Goal: Transaction & Acquisition: Book appointment/travel/reservation

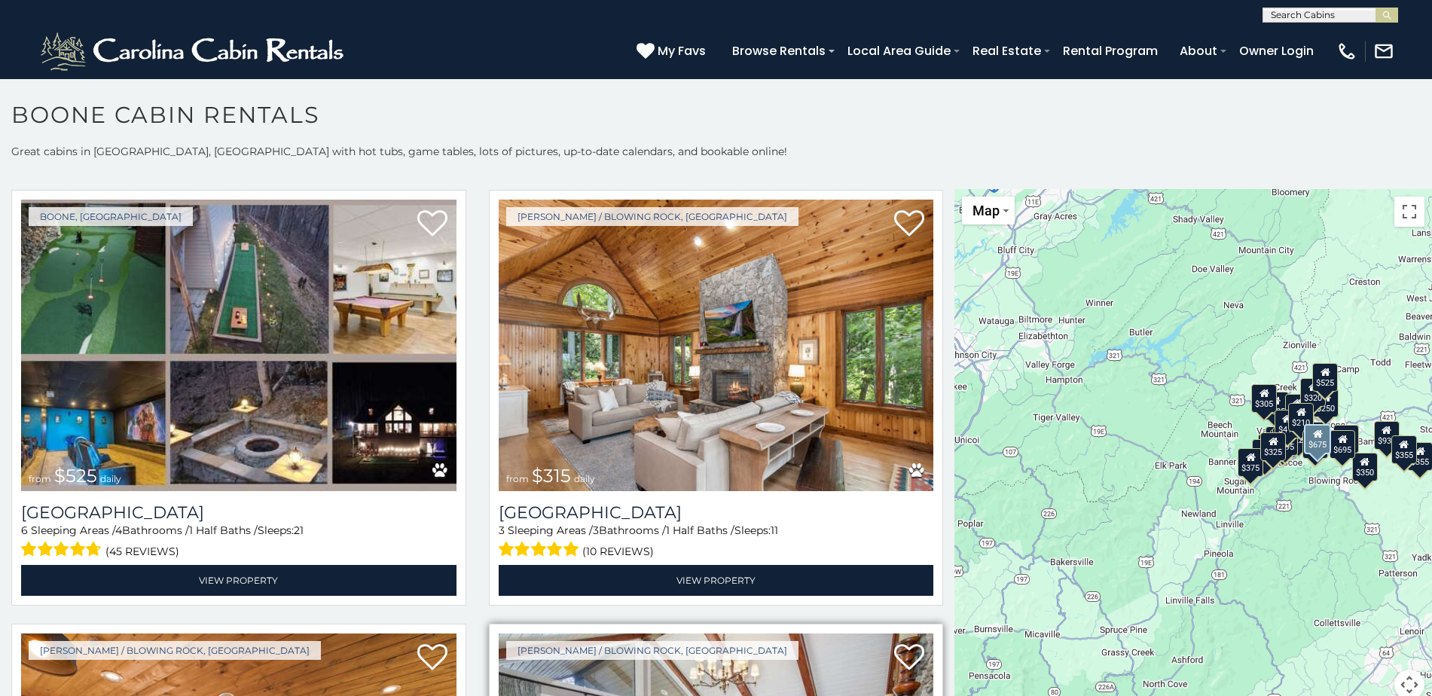
scroll to position [377, 0]
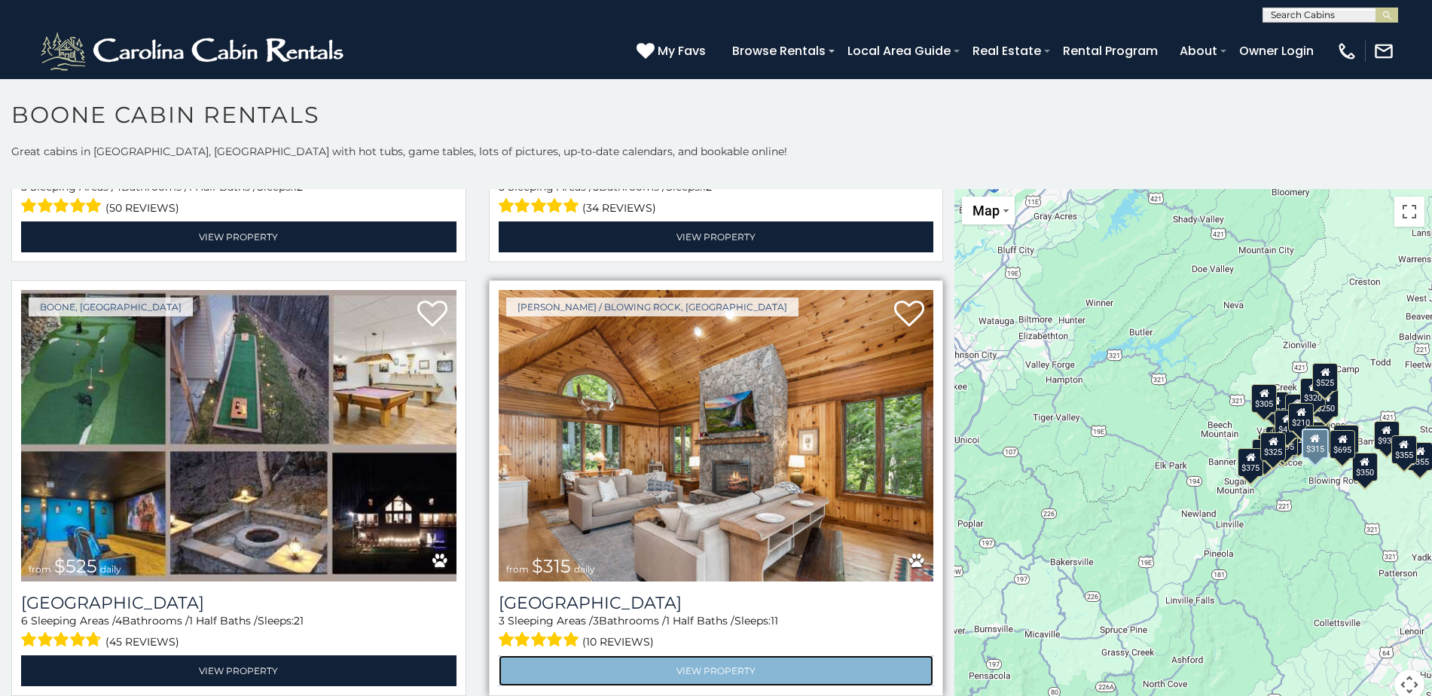
click at [706, 656] on link "View Property" at bounding box center [717, 671] width 436 height 31
click at [704, 658] on link "View Property" at bounding box center [717, 671] width 436 height 31
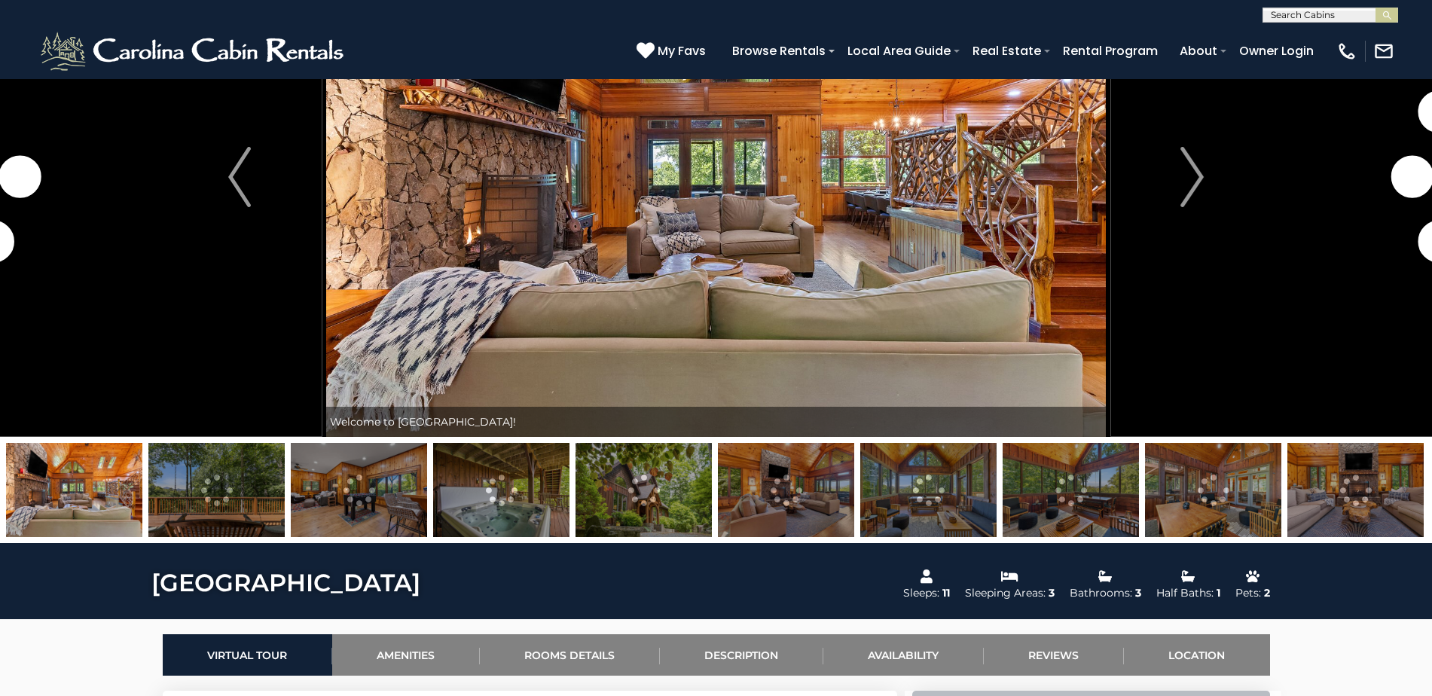
scroll to position [377, 0]
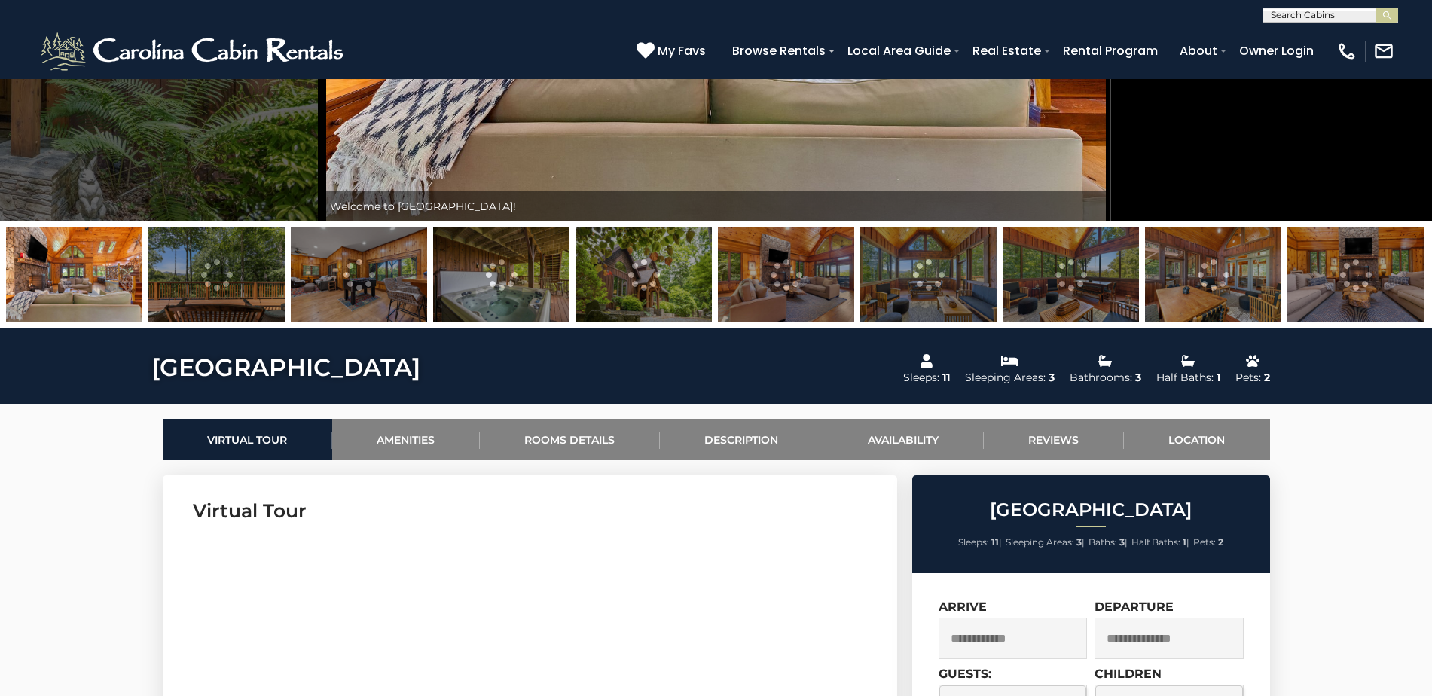
click at [246, 292] on img at bounding box center [216, 275] width 136 height 94
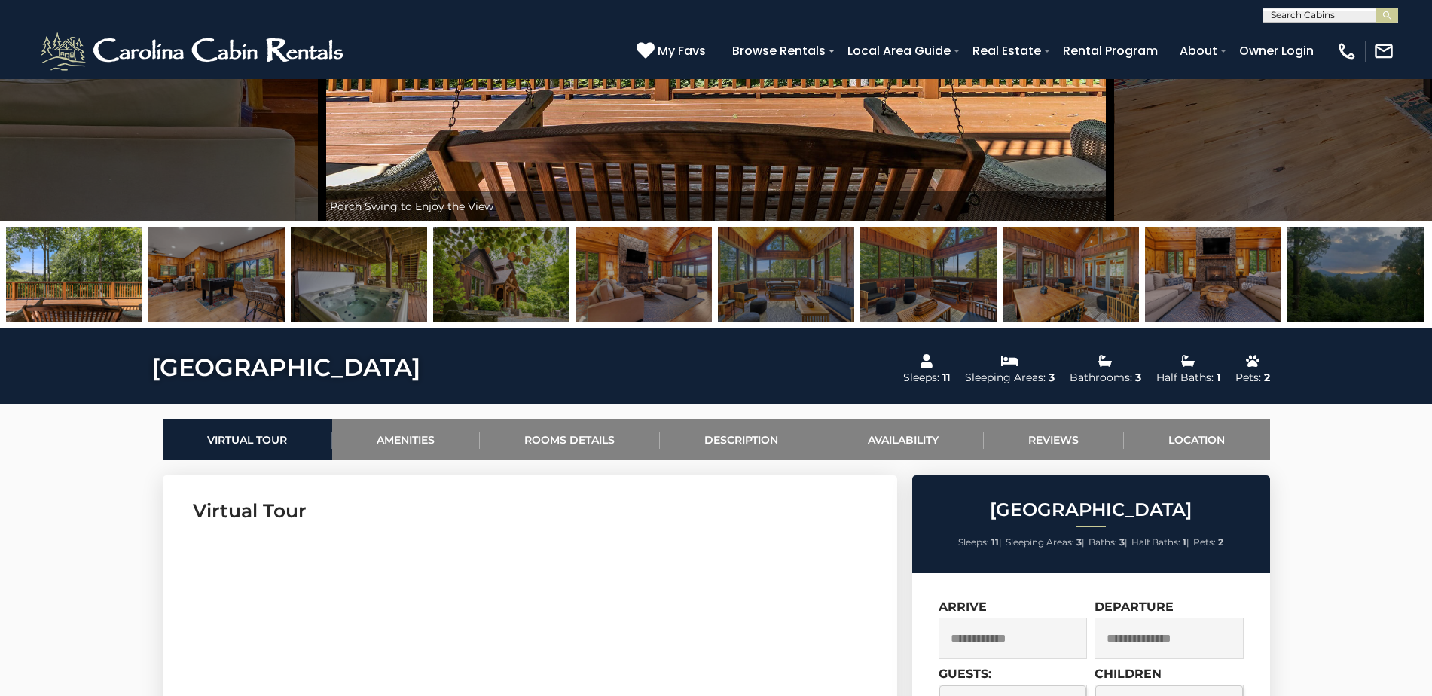
click at [244, 290] on img at bounding box center [216, 275] width 136 height 94
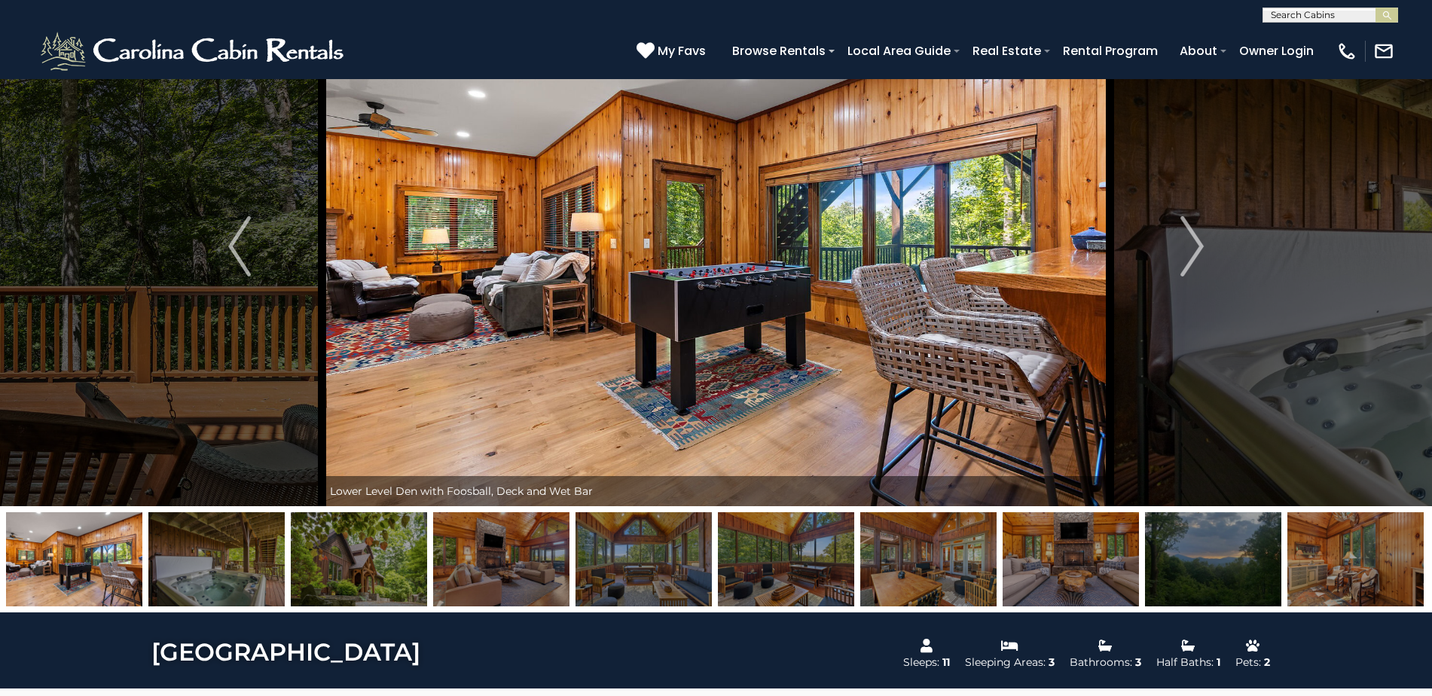
scroll to position [75, 0]
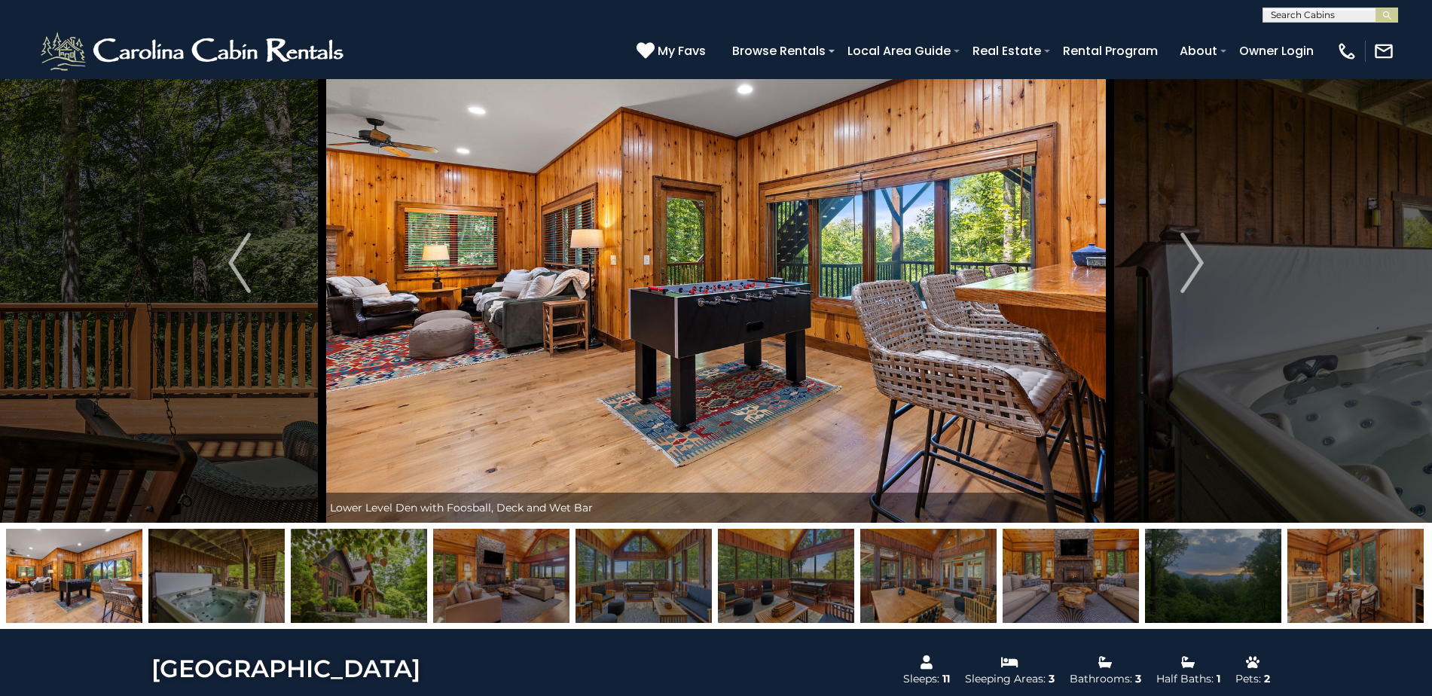
click at [63, 565] on img at bounding box center [74, 576] width 136 height 94
click at [54, 585] on img at bounding box center [74, 576] width 136 height 94
click at [203, 566] on img at bounding box center [216, 576] width 136 height 94
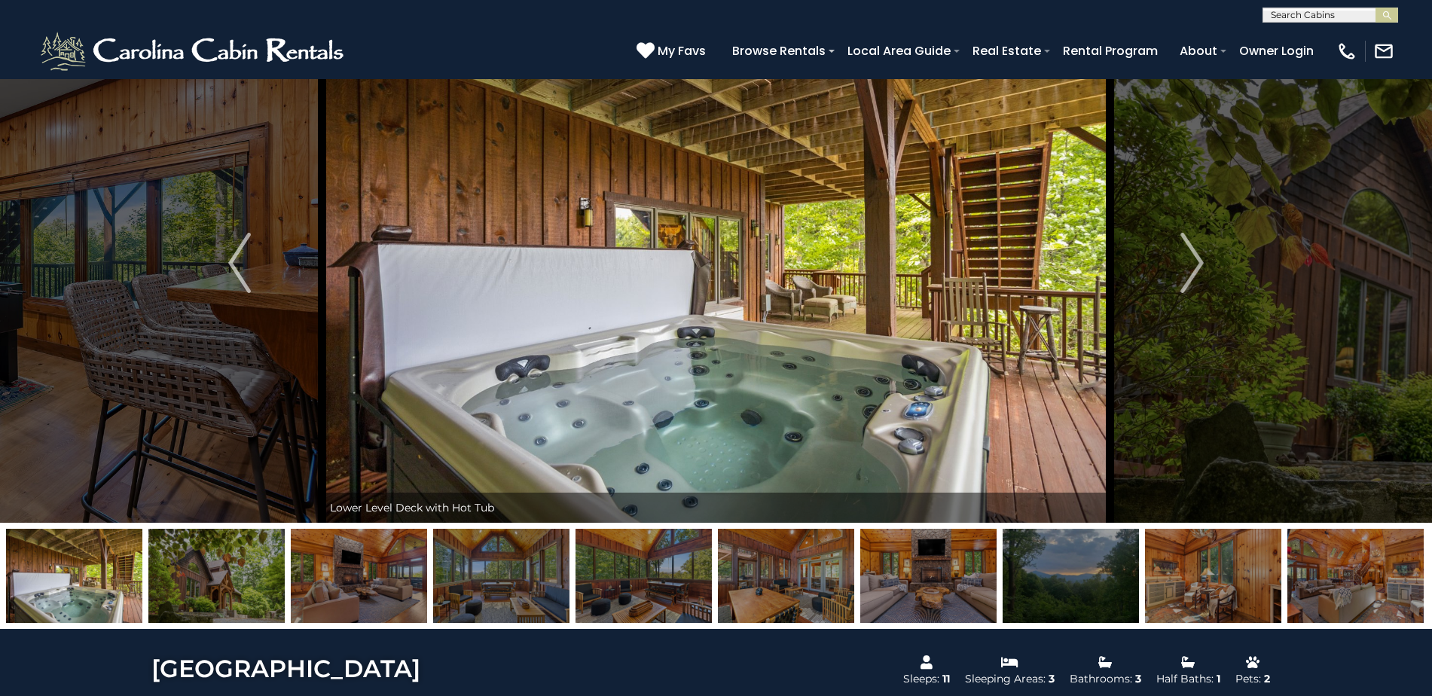
click at [387, 585] on img at bounding box center [359, 576] width 136 height 94
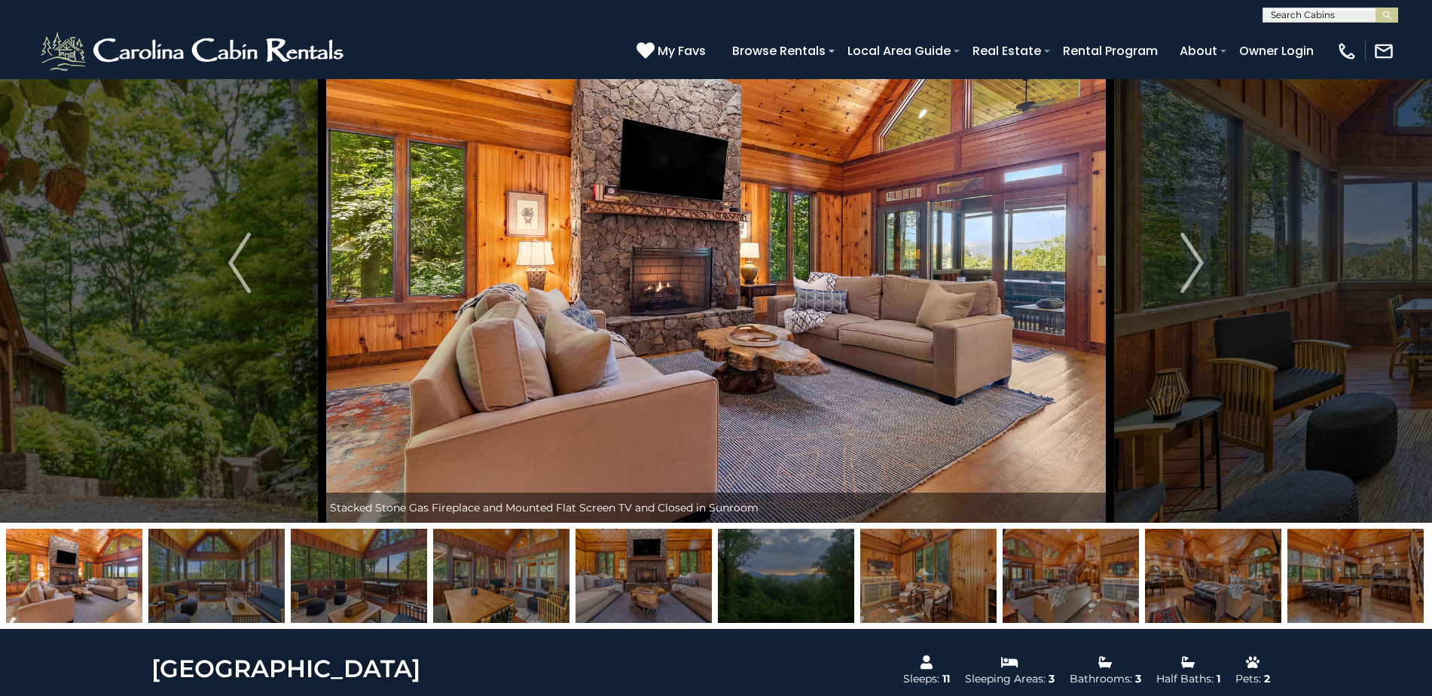
click at [497, 561] on img at bounding box center [501, 576] width 136 height 94
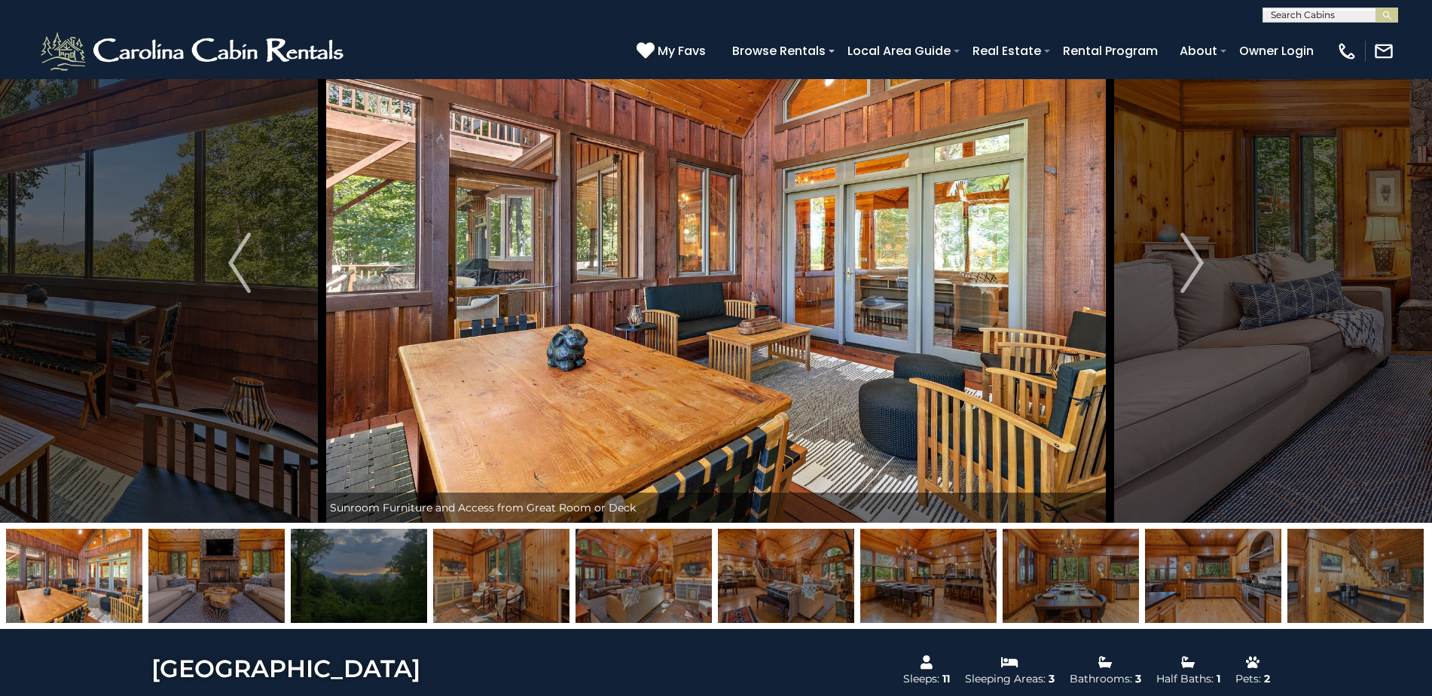
click at [639, 573] on img at bounding box center [644, 576] width 136 height 94
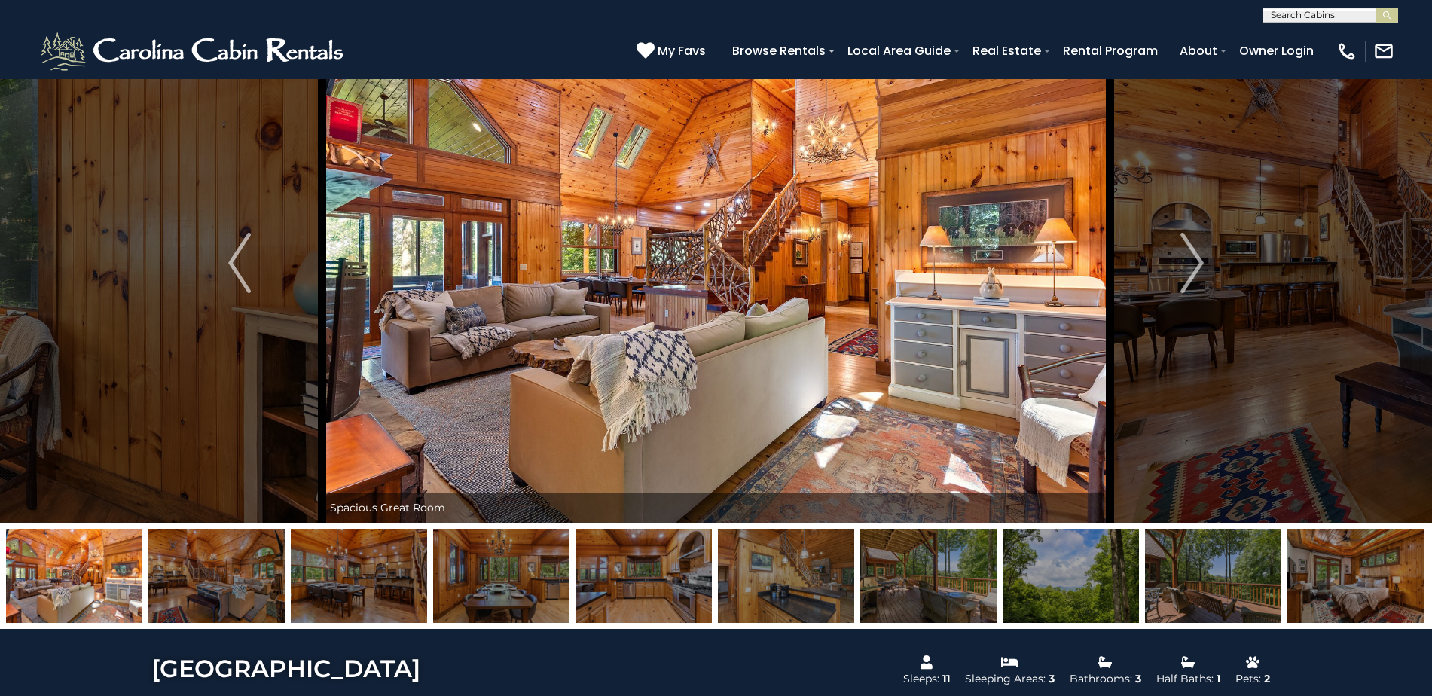
click at [825, 579] on img at bounding box center [786, 576] width 136 height 94
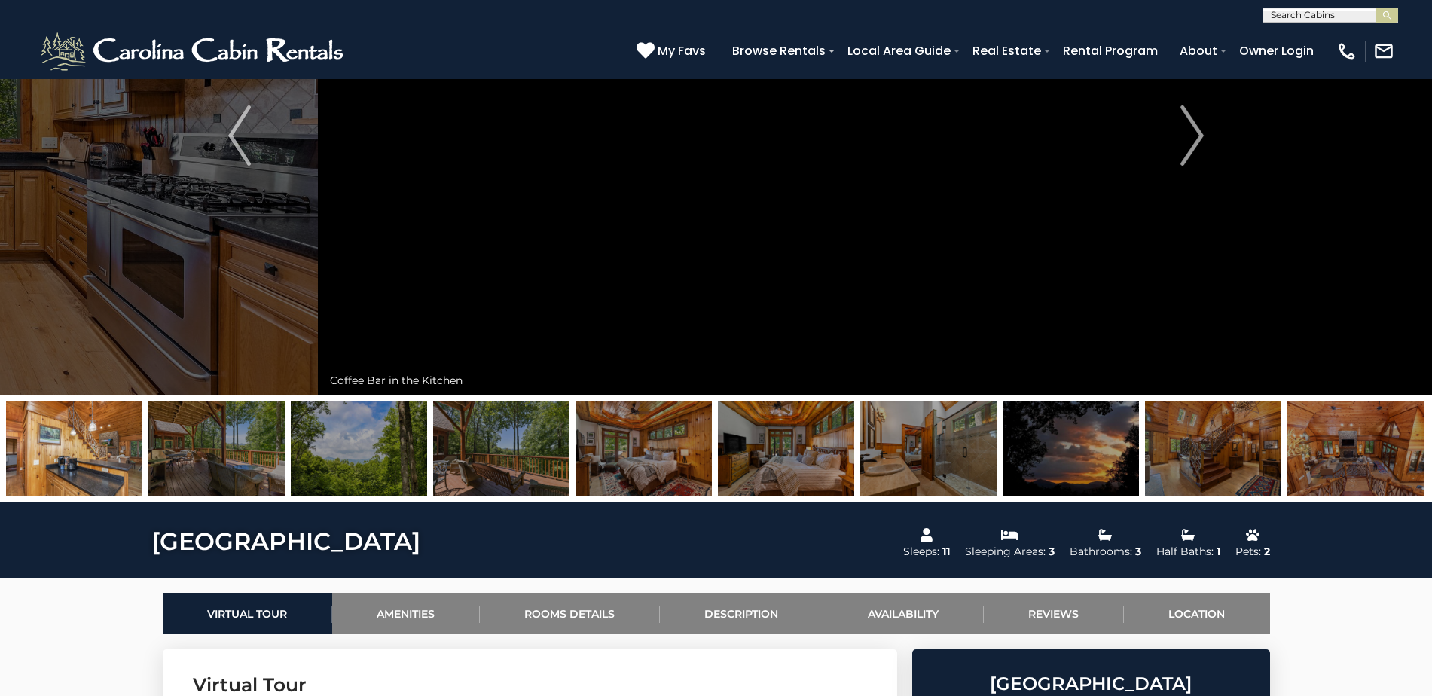
scroll to position [151, 0]
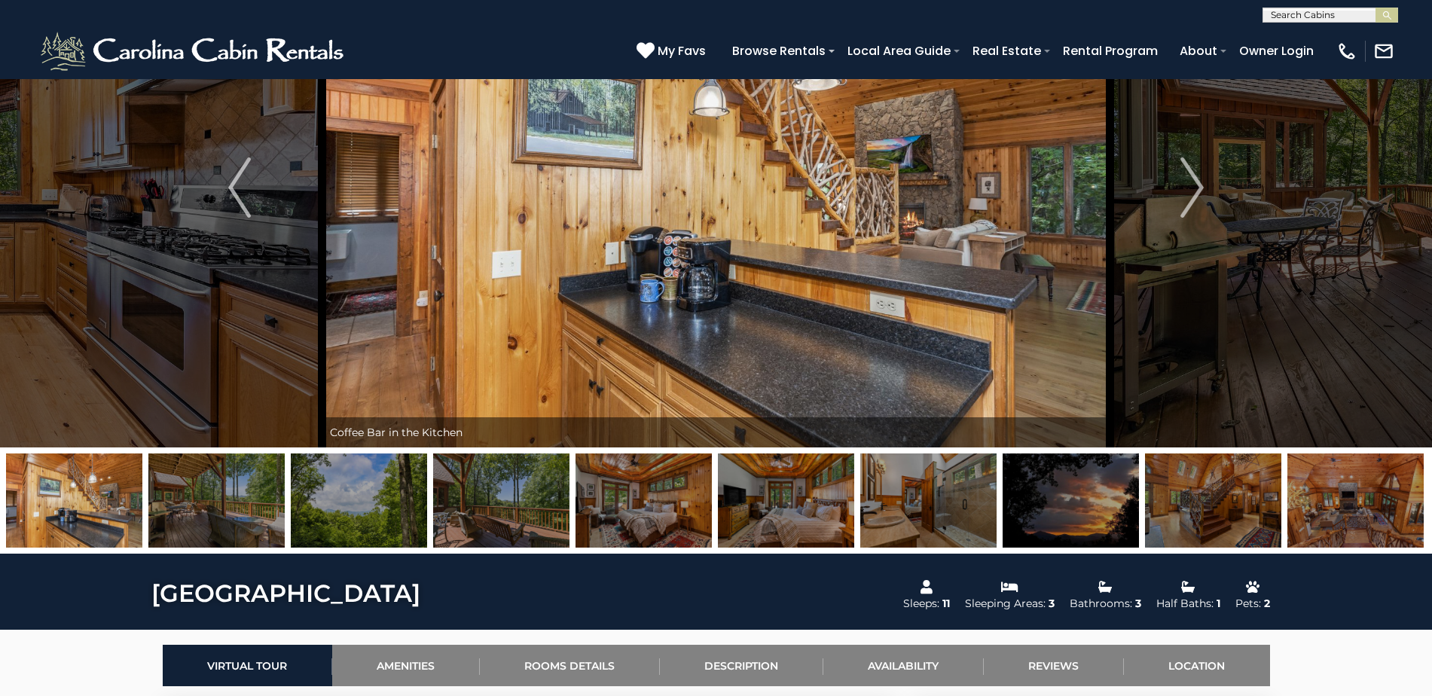
click at [934, 501] on img at bounding box center [929, 501] width 136 height 94
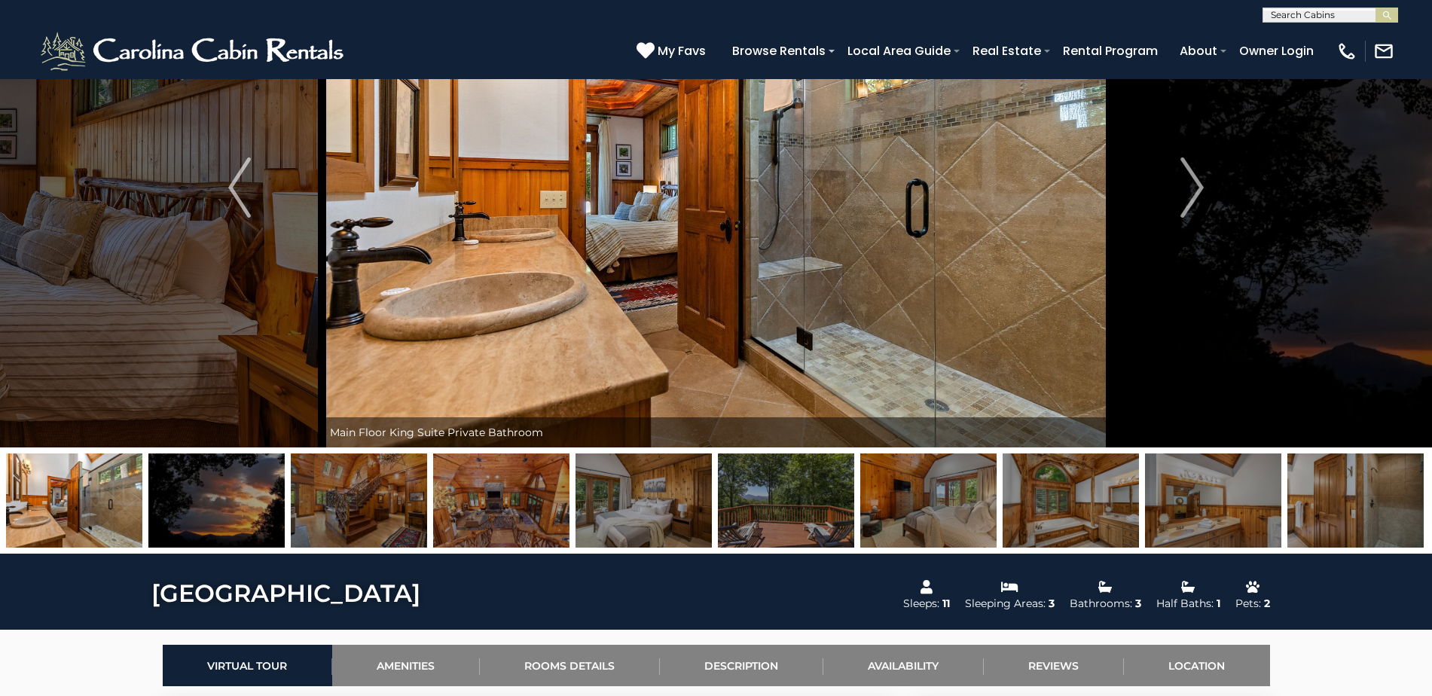
click at [1080, 496] on img at bounding box center [1071, 501] width 136 height 94
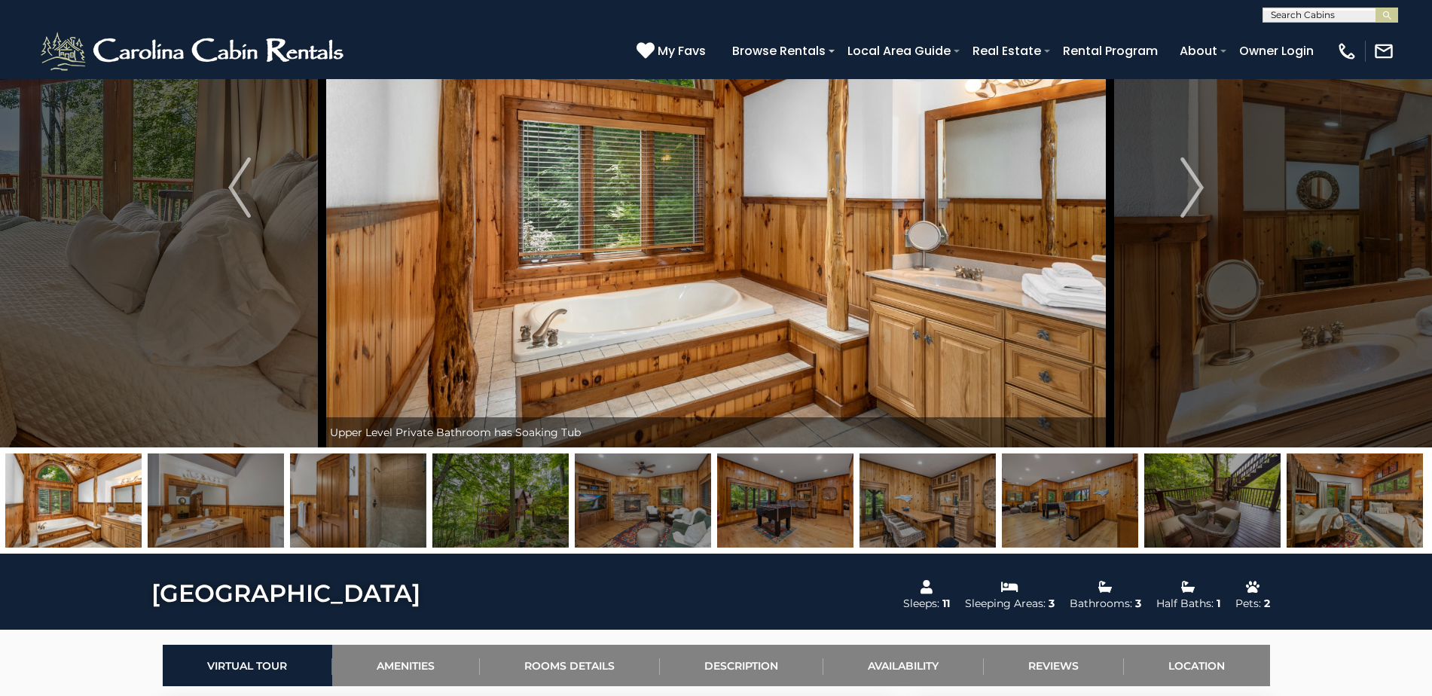
click at [1075, 497] on img at bounding box center [1070, 501] width 136 height 94
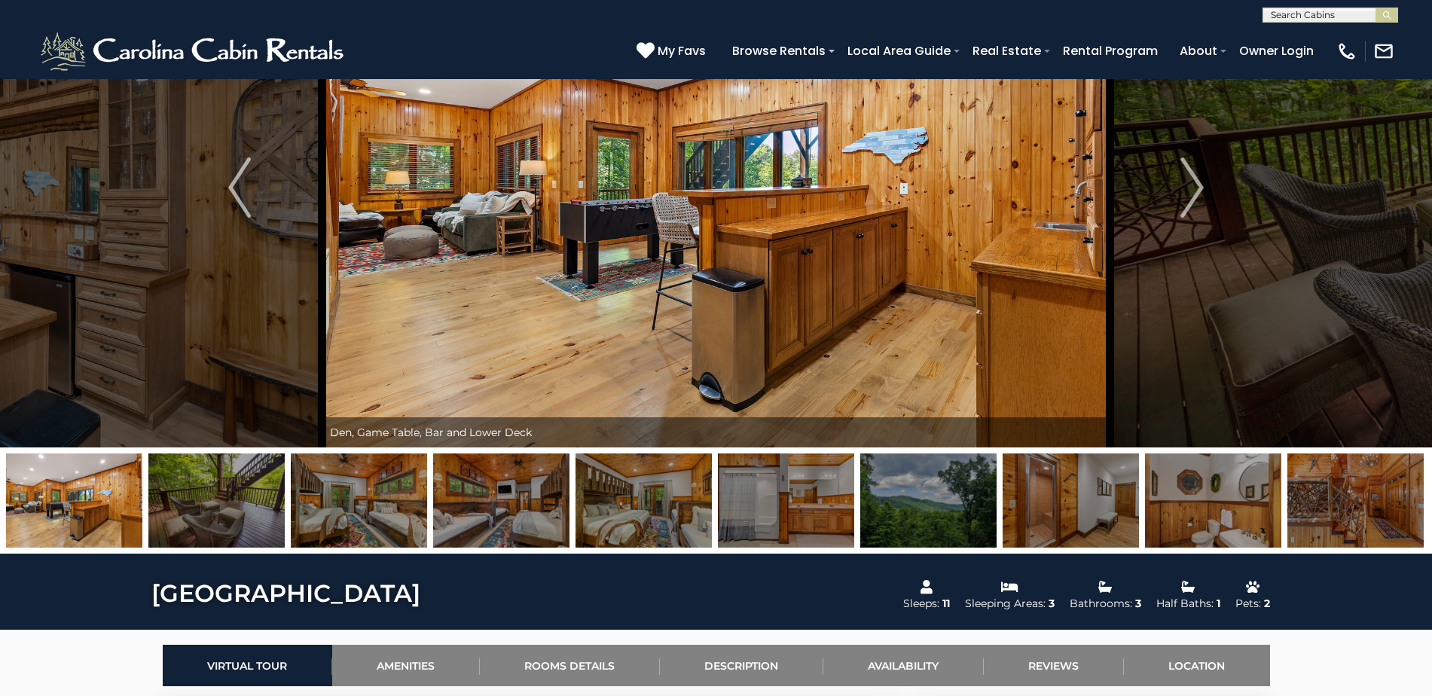
click at [610, 212] on img at bounding box center [717, 188] width 788 height 520
click at [1212, 485] on img at bounding box center [1213, 501] width 136 height 94
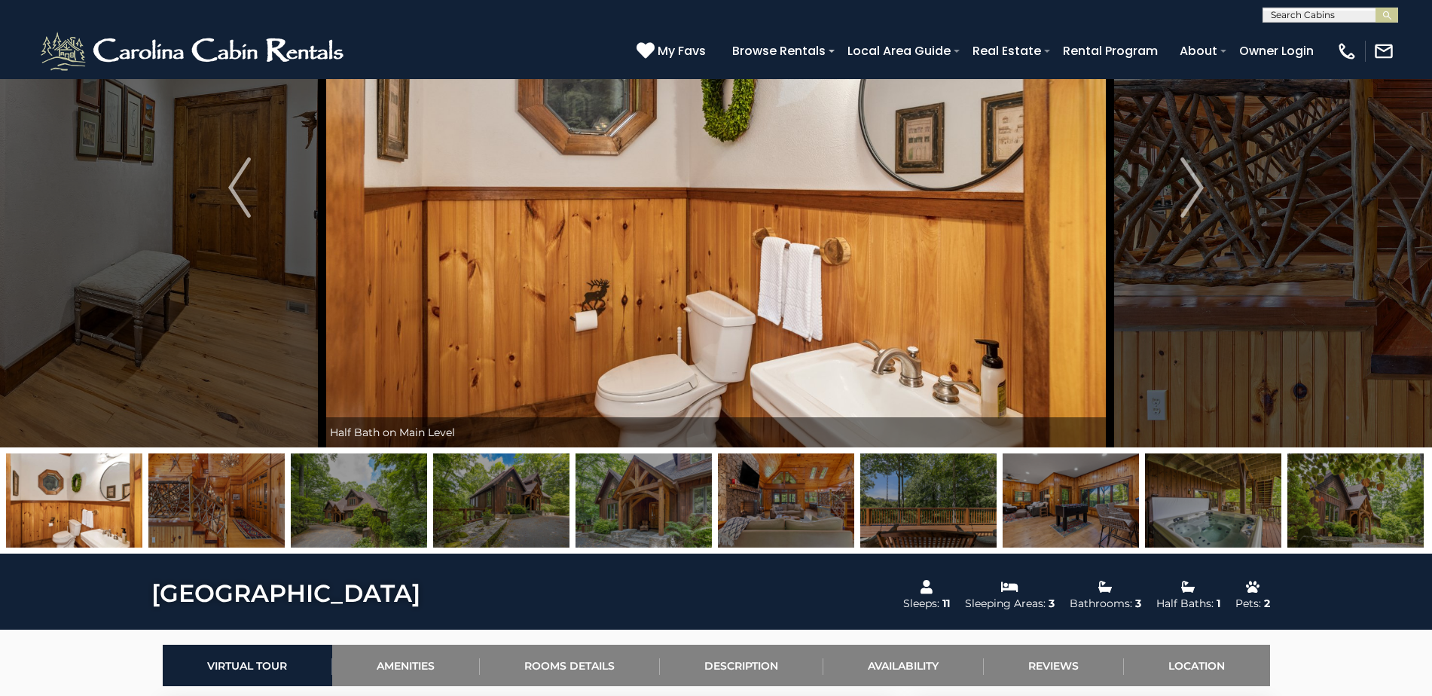
click at [1365, 509] on img at bounding box center [1356, 501] width 136 height 94
